Goal: Transaction & Acquisition: Subscribe to service/newsletter

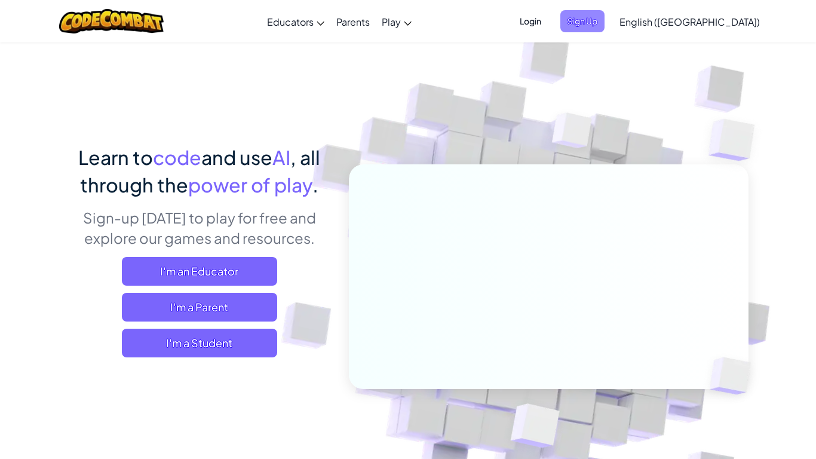
click at [605, 20] on span "Sign Up" at bounding box center [582, 21] width 44 height 22
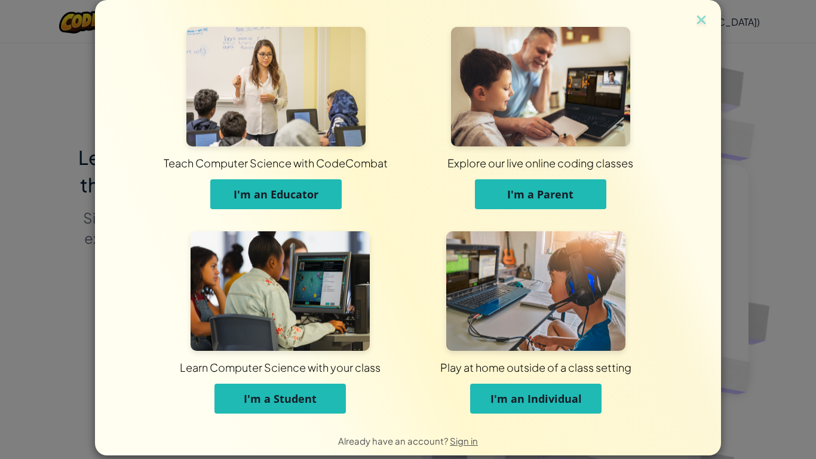
click at [771, 65] on div "Teach Computer Science with CodeCombat I'm an Educator Explore our live online …" at bounding box center [408, 229] width 816 height 459
click at [704, 20] on img at bounding box center [702, 21] width 16 height 18
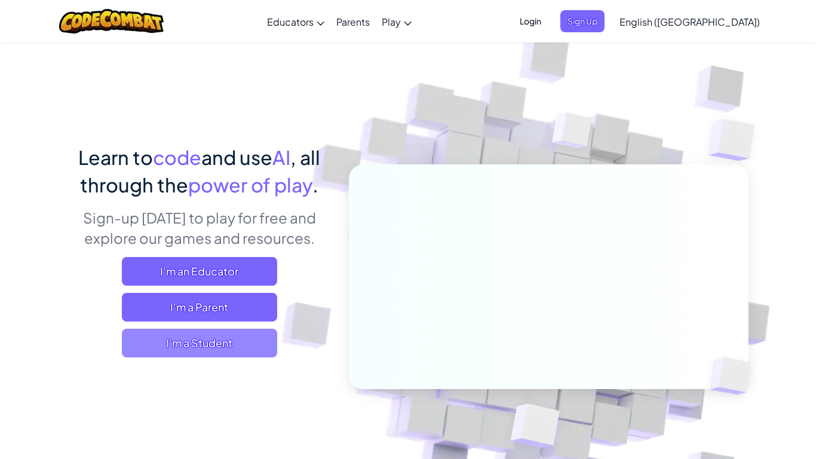
click at [245, 343] on span "I'm a Student" at bounding box center [199, 343] width 155 height 29
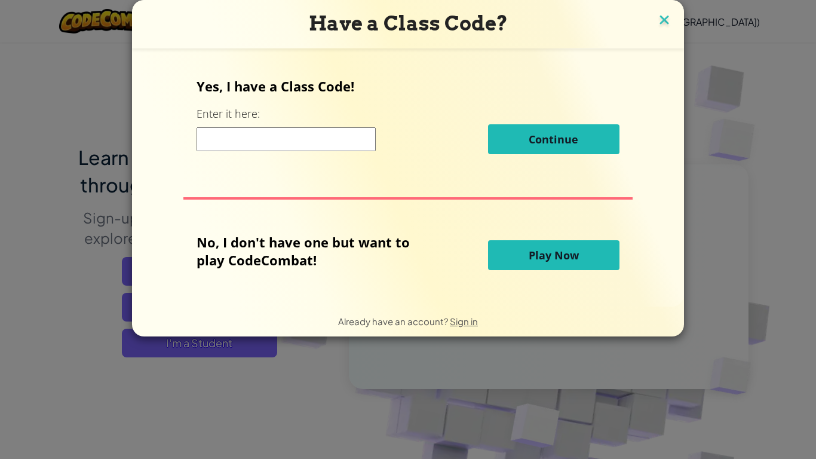
click at [659, 22] on img at bounding box center [664, 21] width 16 height 18
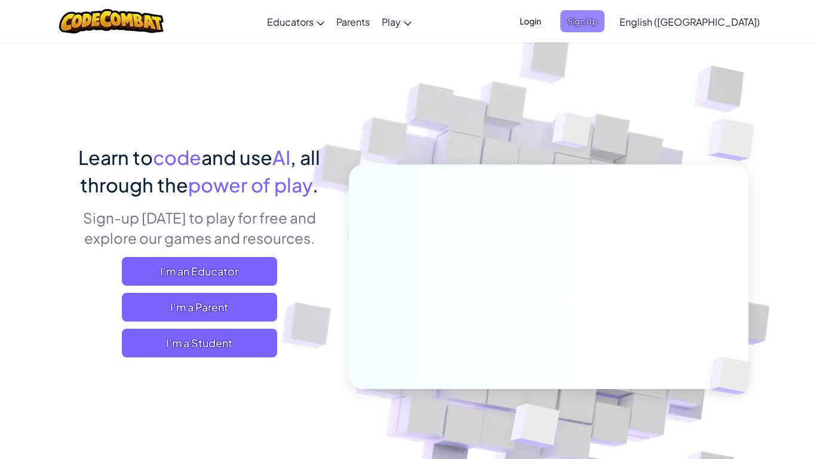
click at [605, 21] on span "Sign Up" at bounding box center [582, 21] width 44 height 22
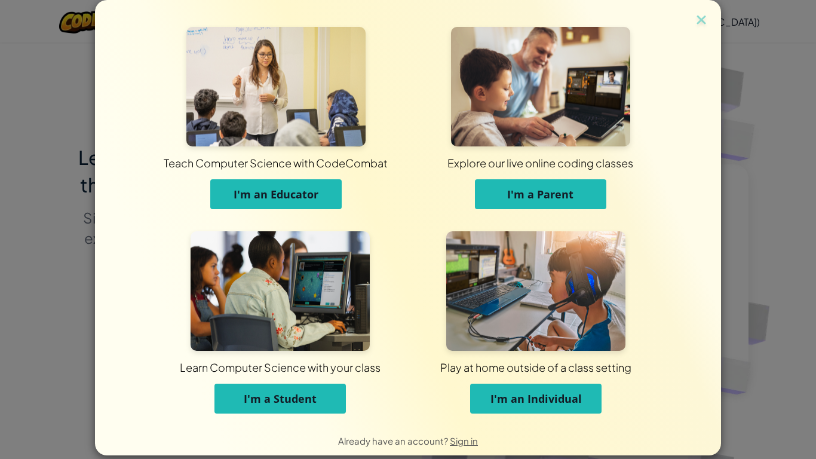
click at [315, 411] on button "I'm a Student" at bounding box center [279, 398] width 131 height 30
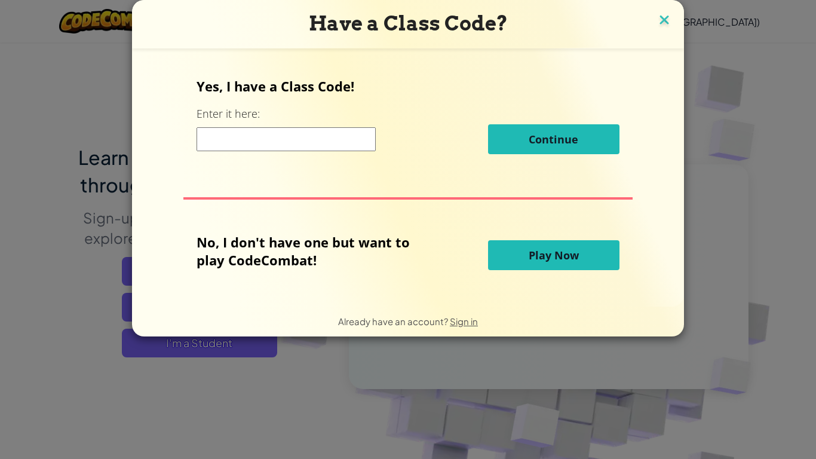
click at [656, 22] on img at bounding box center [664, 21] width 16 height 18
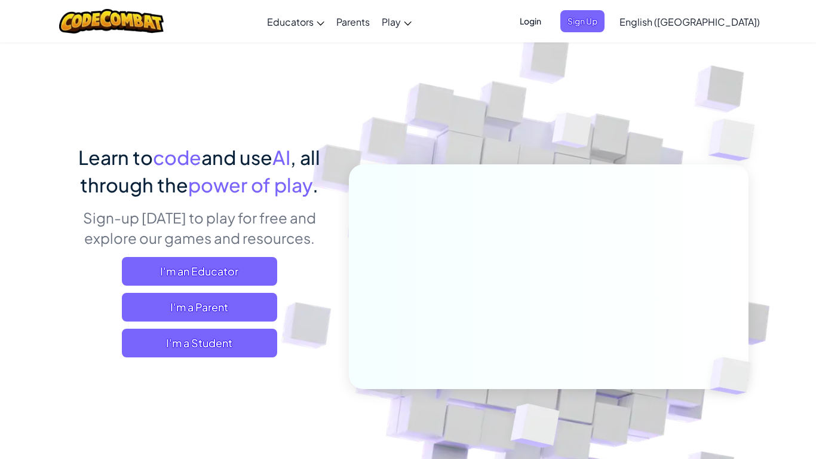
click at [548, 27] on span "Login" at bounding box center [531, 21] width 36 height 22
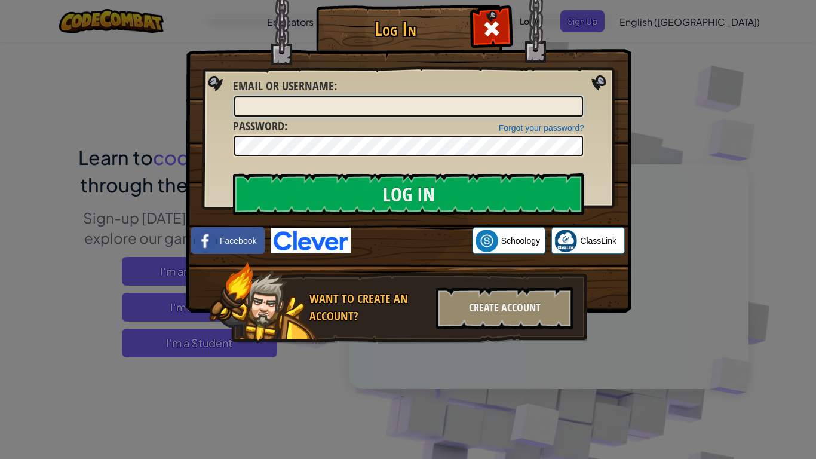
click at [472, 109] on input "Email or Username :" at bounding box center [408, 106] width 349 height 20
type input "angg7166@my.cjusd"
